Goal: Task Accomplishment & Management: Manage account settings

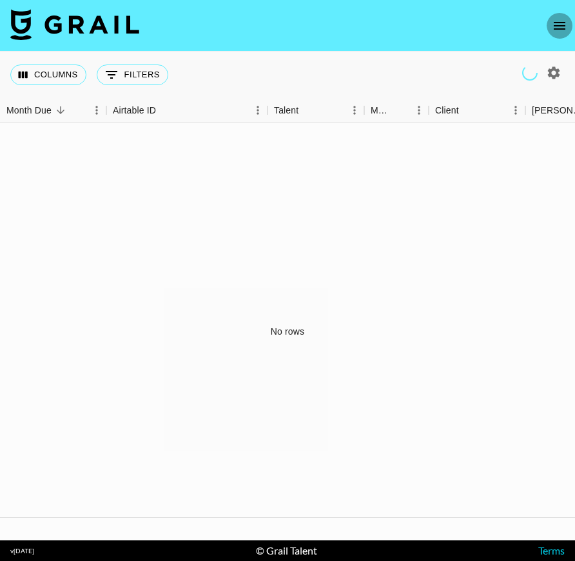
click at [569, 29] on button "open drawer" at bounding box center [560, 26] width 26 height 26
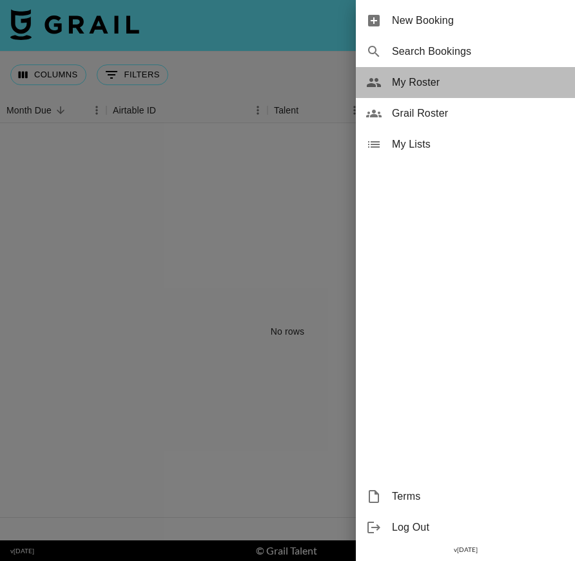
click at [417, 84] on span "My Roster" at bounding box center [478, 82] width 173 height 15
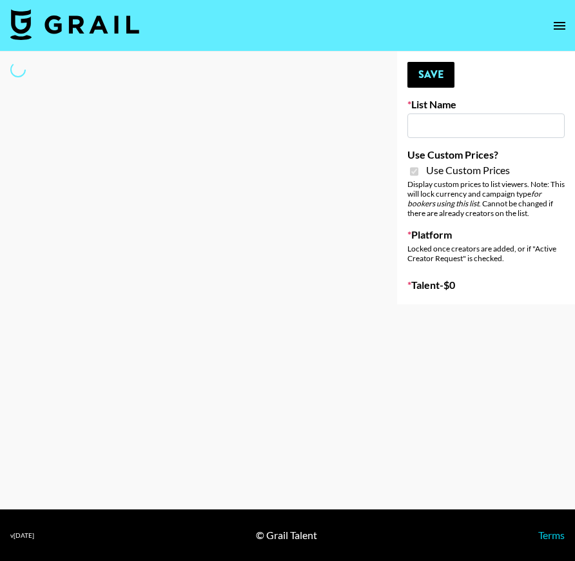
type input "Nurture Life"
checkbox input "true"
select select "Brand"
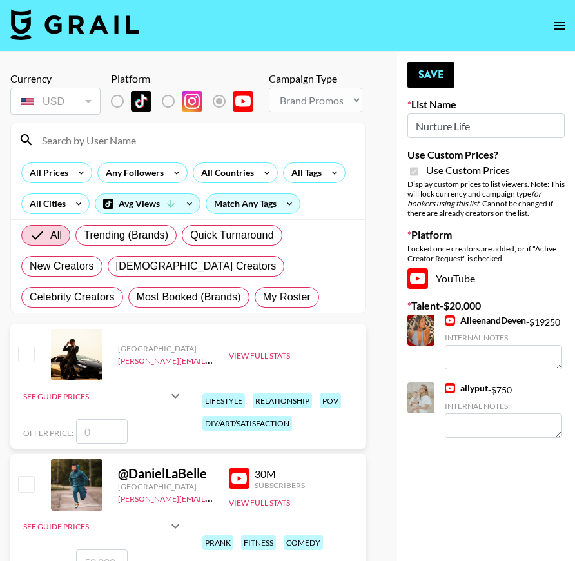
checkbox input "true"
click at [77, 150] on input at bounding box center [196, 140] width 324 height 21
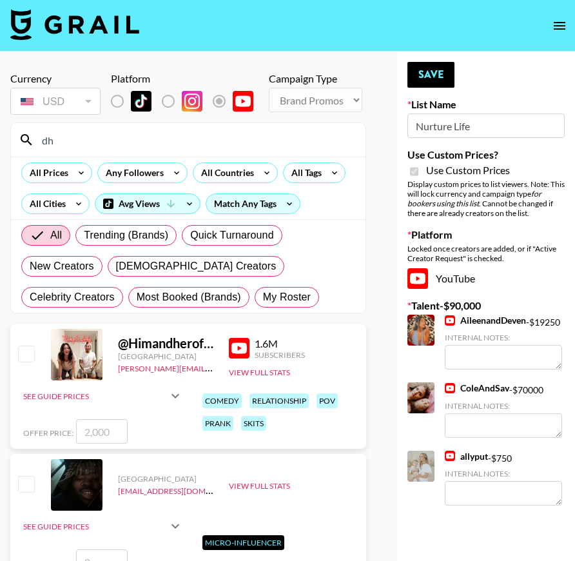
type input "d"
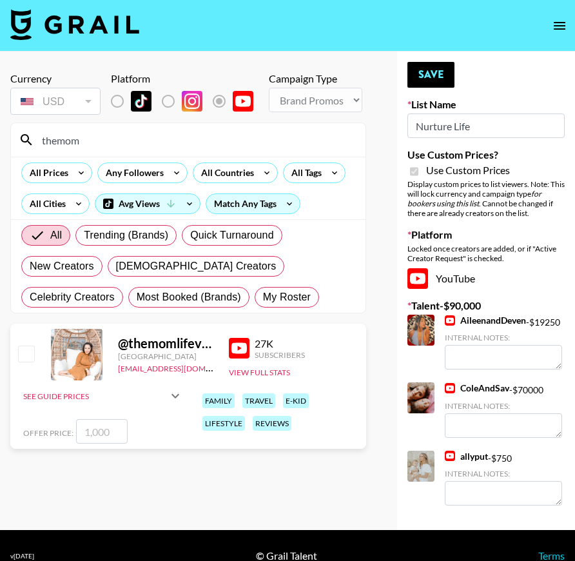
type input "themom"
click at [23, 361] on input "checkbox" at bounding box center [25, 353] width 15 height 15
checkbox input "true"
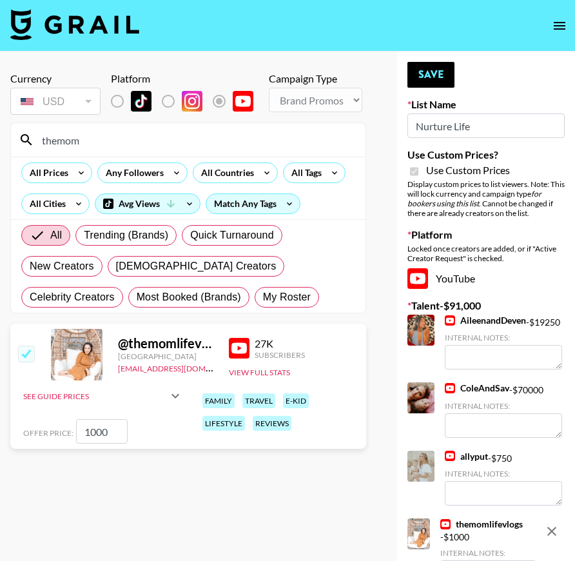
click at [101, 436] on input "1000" at bounding box center [102, 431] width 52 height 25
drag, startPoint x: 87, startPoint y: 431, endPoint x: 80, endPoint y: 431, distance: 7.1
click at [80, 431] on input "1000" at bounding box center [102, 431] width 52 height 25
click at [430, 75] on button "Save" at bounding box center [431, 75] width 47 height 26
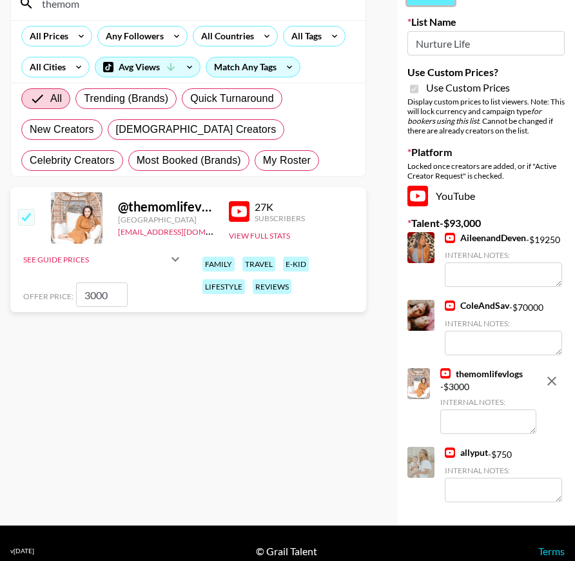
scroll to position [164, 0]
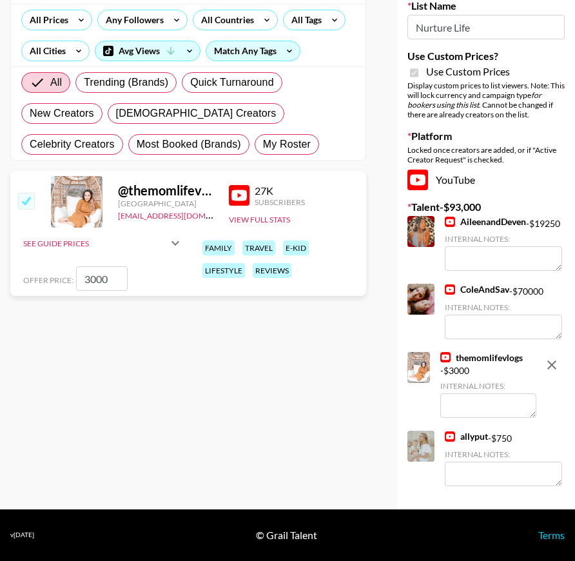
click at [204, 401] on div "Currency USD USD ​ Platform Campaign Type Choose Type... Song Promos Brand Prom…" at bounding box center [188, 204] width 377 height 611
click at [85, 268] on input "3000" at bounding box center [102, 278] width 52 height 25
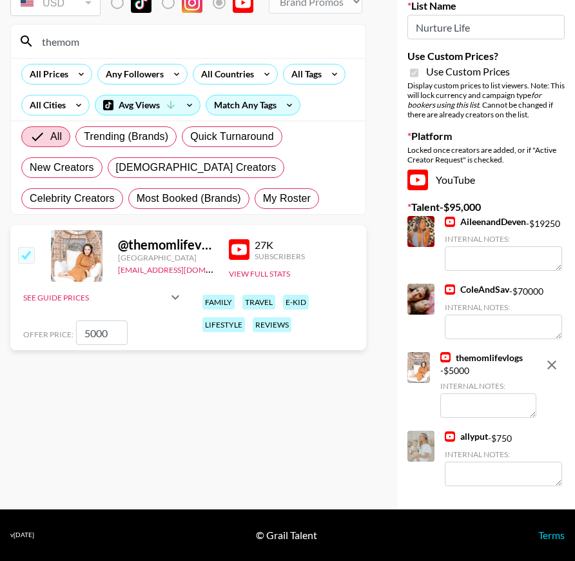
scroll to position [110, 0]
type input "5000"
click at [298, 462] on div "Currency USD USD ​ Platform Campaign Type Choose Type... Song Promos Brand Prom…" at bounding box center [188, 231] width 377 height 557
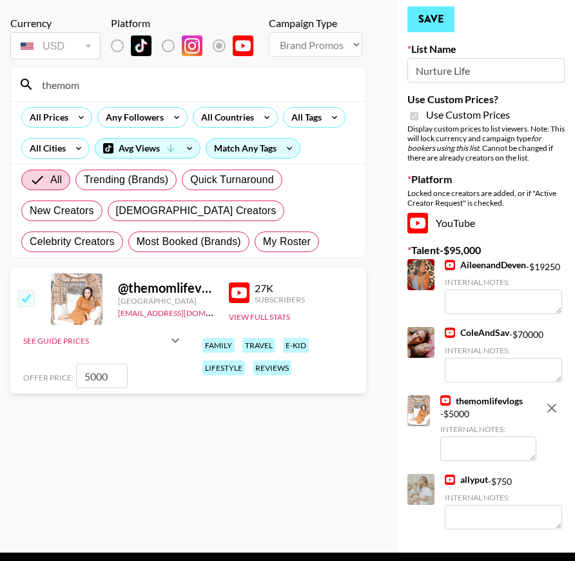
scroll to position [55, 0]
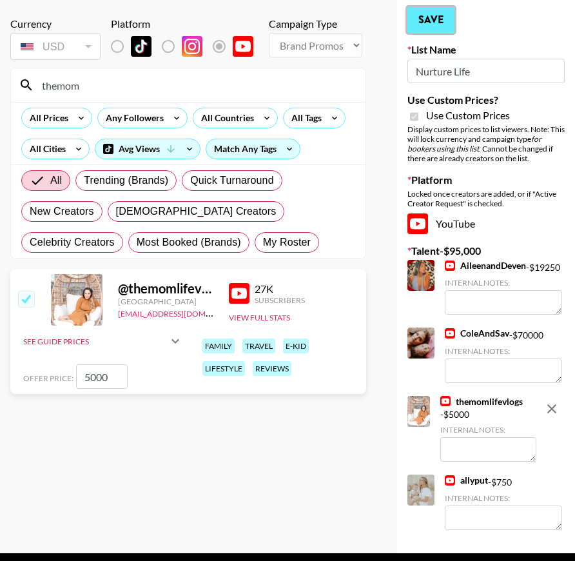
click at [428, 30] on button "Save" at bounding box center [431, 20] width 47 height 26
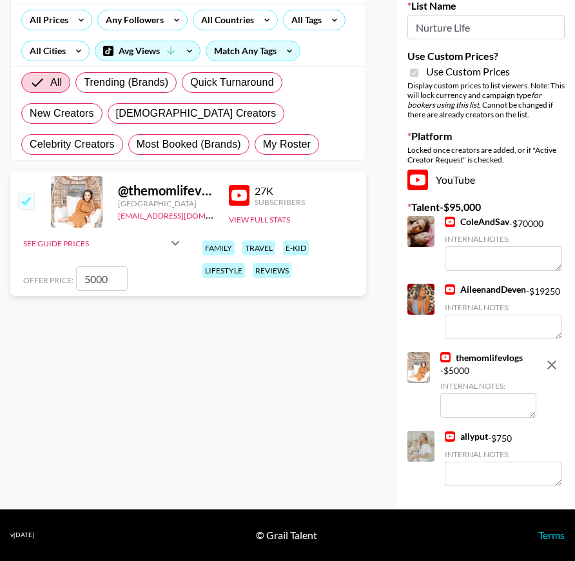
scroll to position [164, 0]
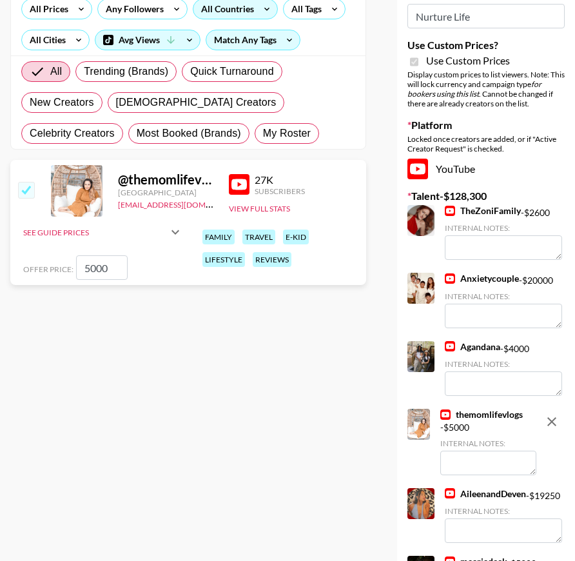
type textarea "For Yt Shorts cross-posted to Reels"
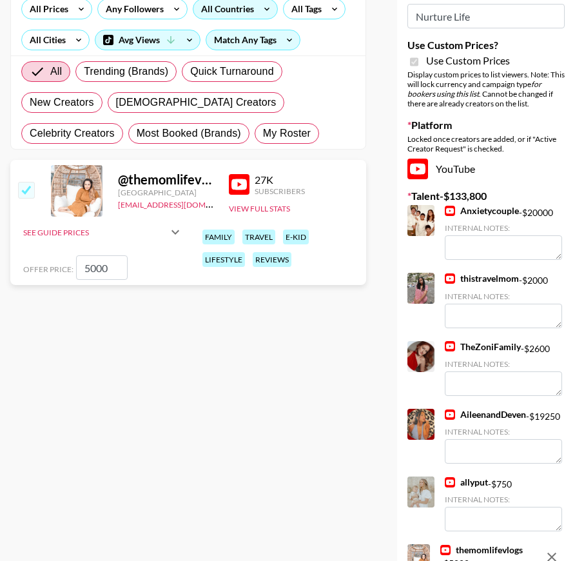
type input "ssssfdd"
